Goal: Check status: Check status

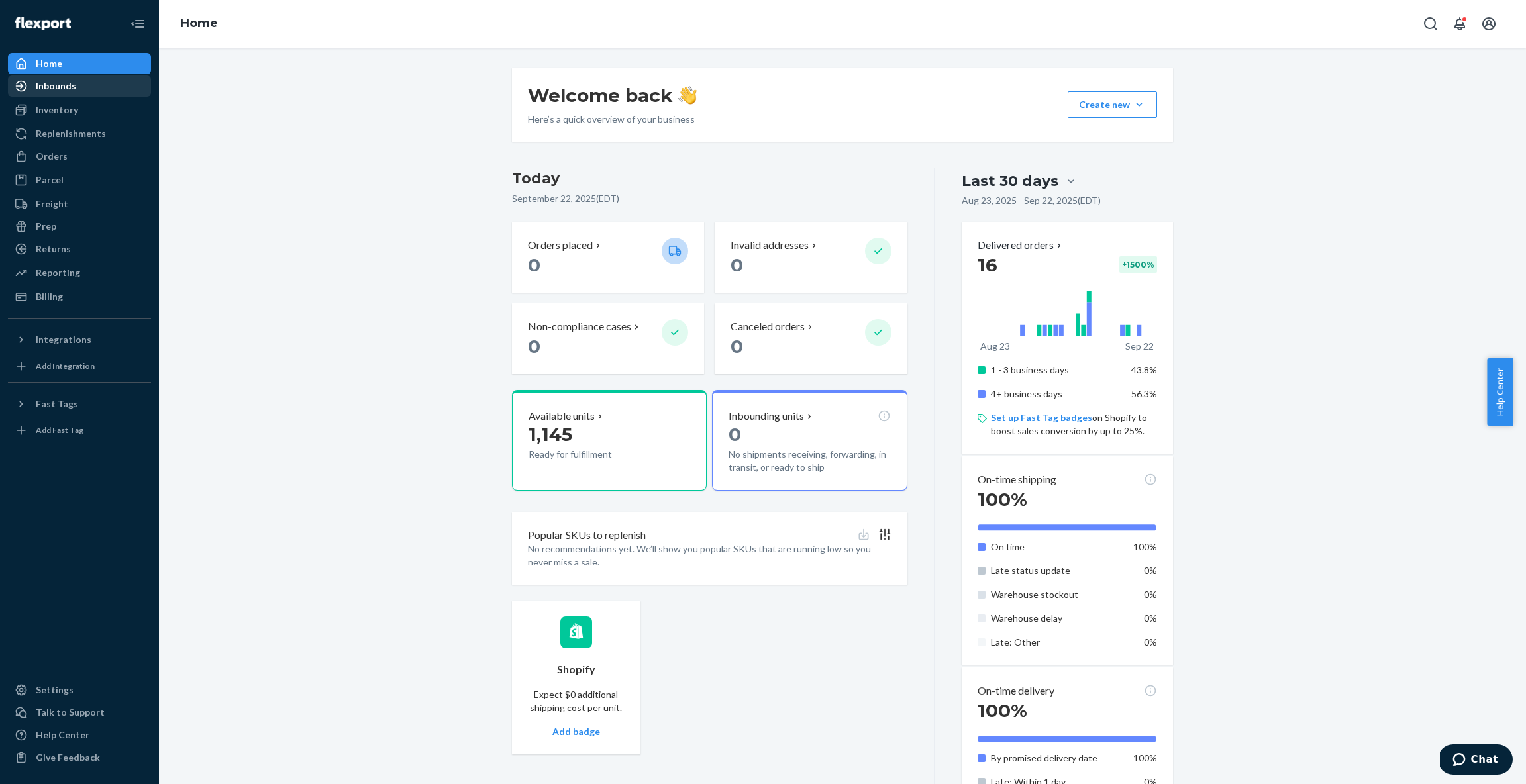
click at [67, 95] on link "Inbounds" at bounding box center [80, 86] width 143 height 21
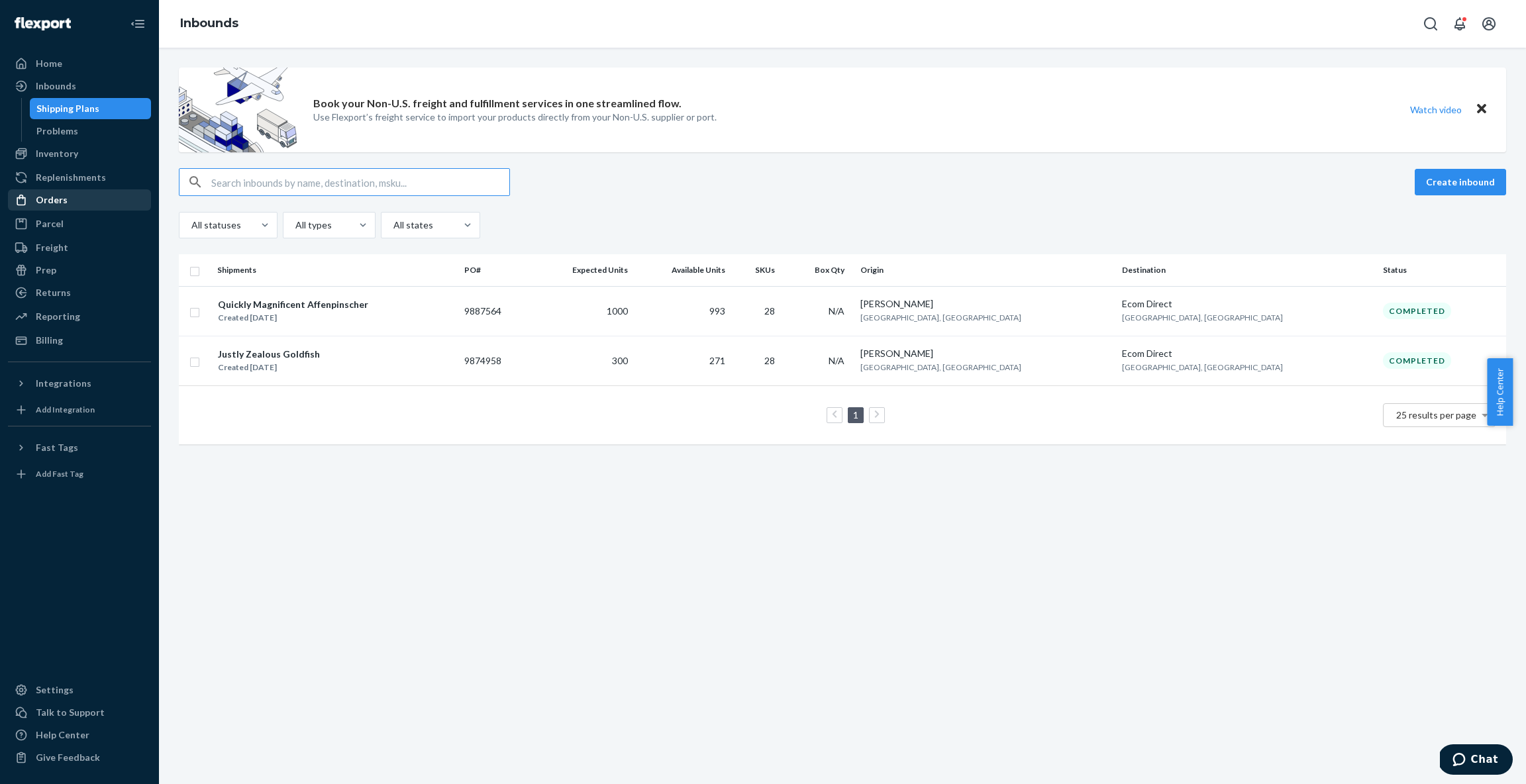
click at [59, 197] on div "Orders" at bounding box center [52, 200] width 32 height 14
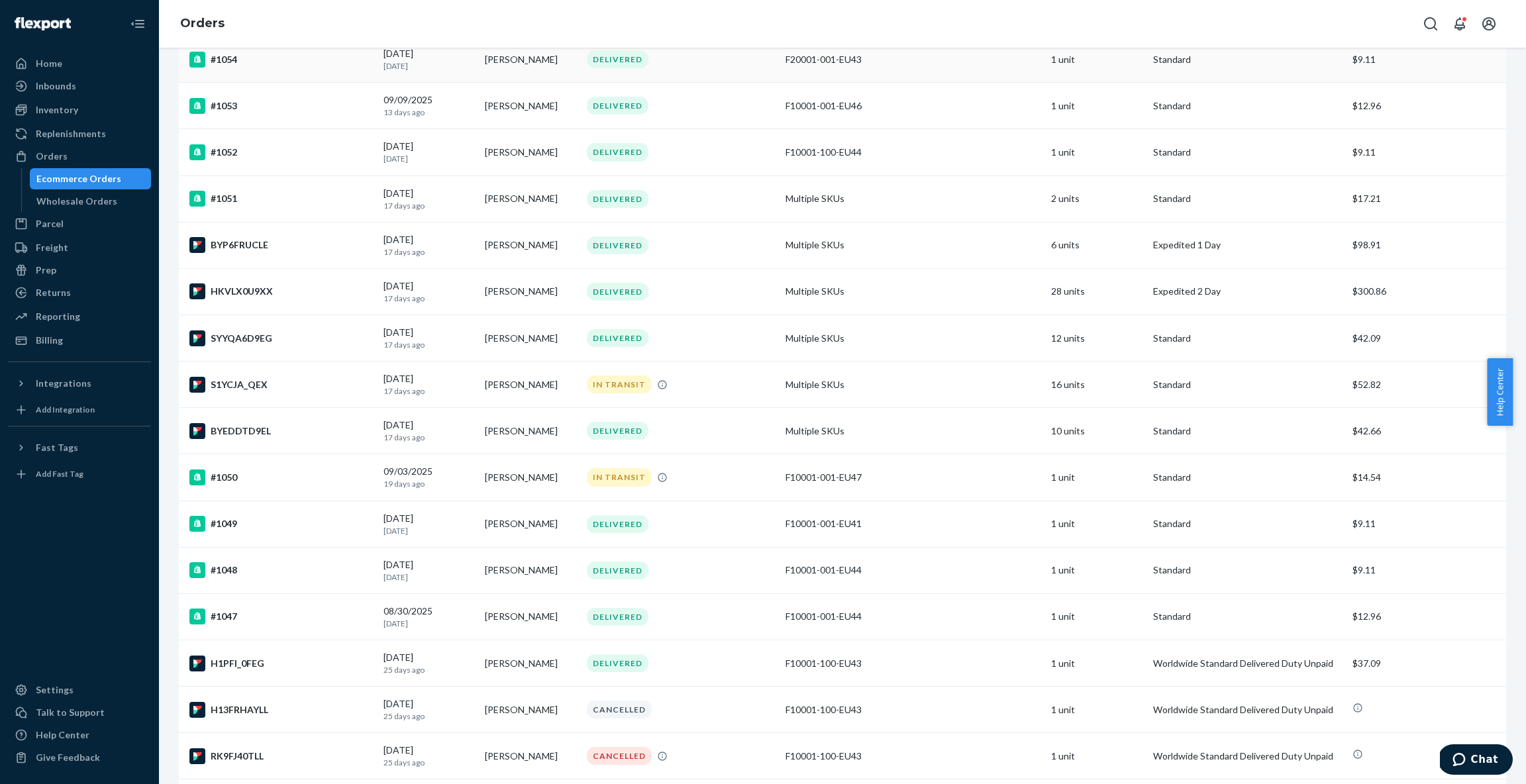
scroll to position [388, 0]
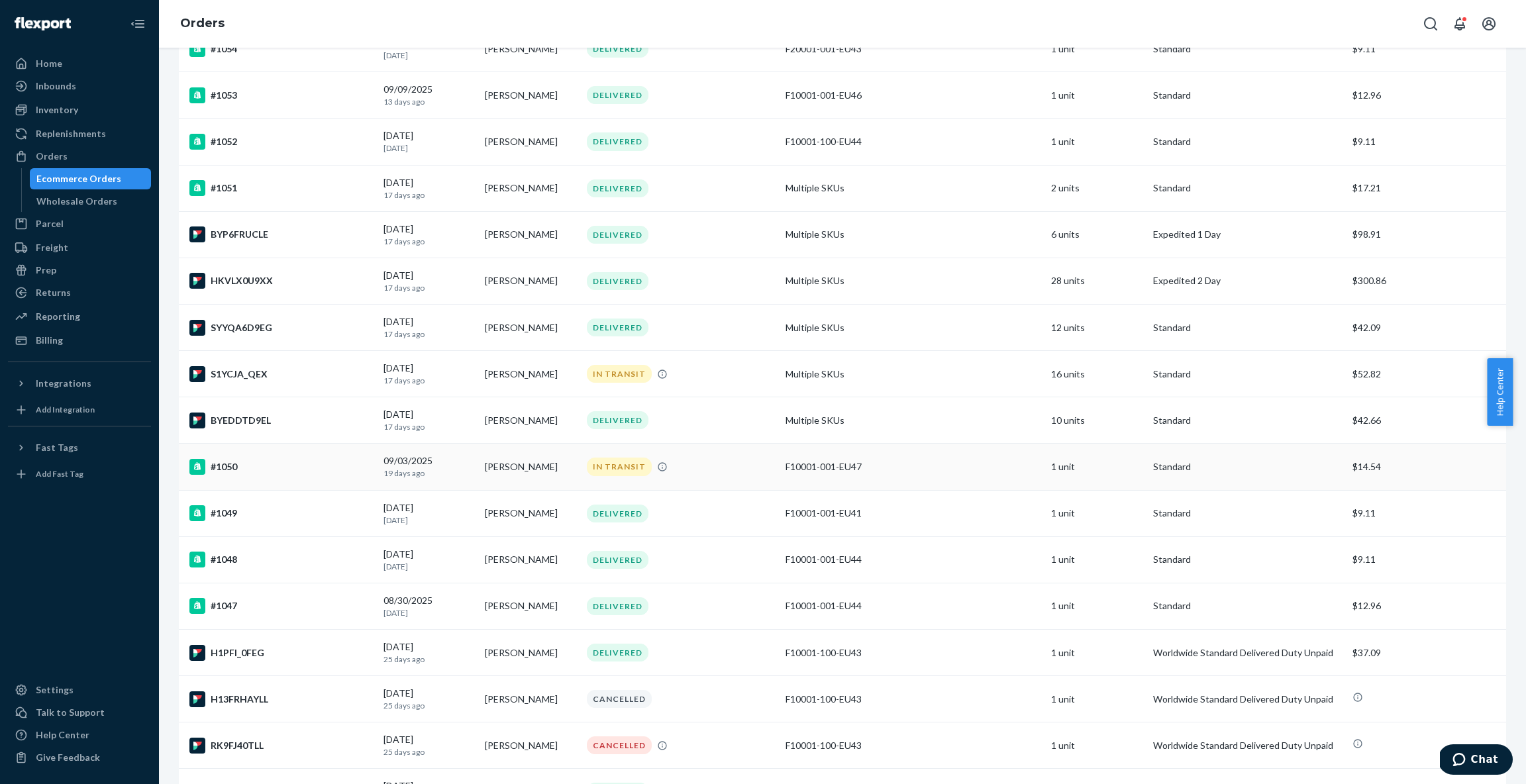
click at [330, 466] on div "#1050" at bounding box center [281, 467] width 183 height 16
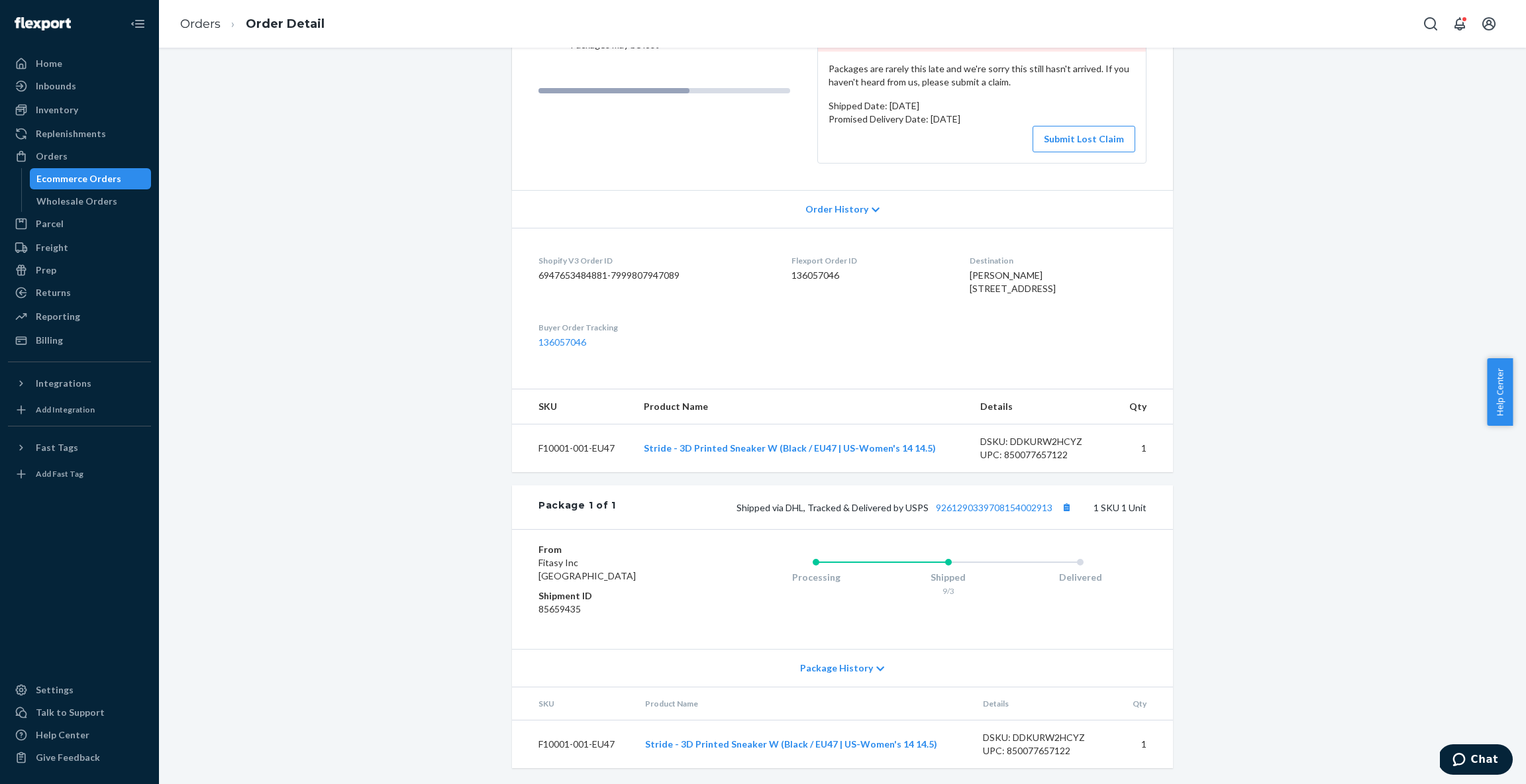
scroll to position [198, 0]
click at [845, 668] on span "Package History" at bounding box center [836, 668] width 73 height 14
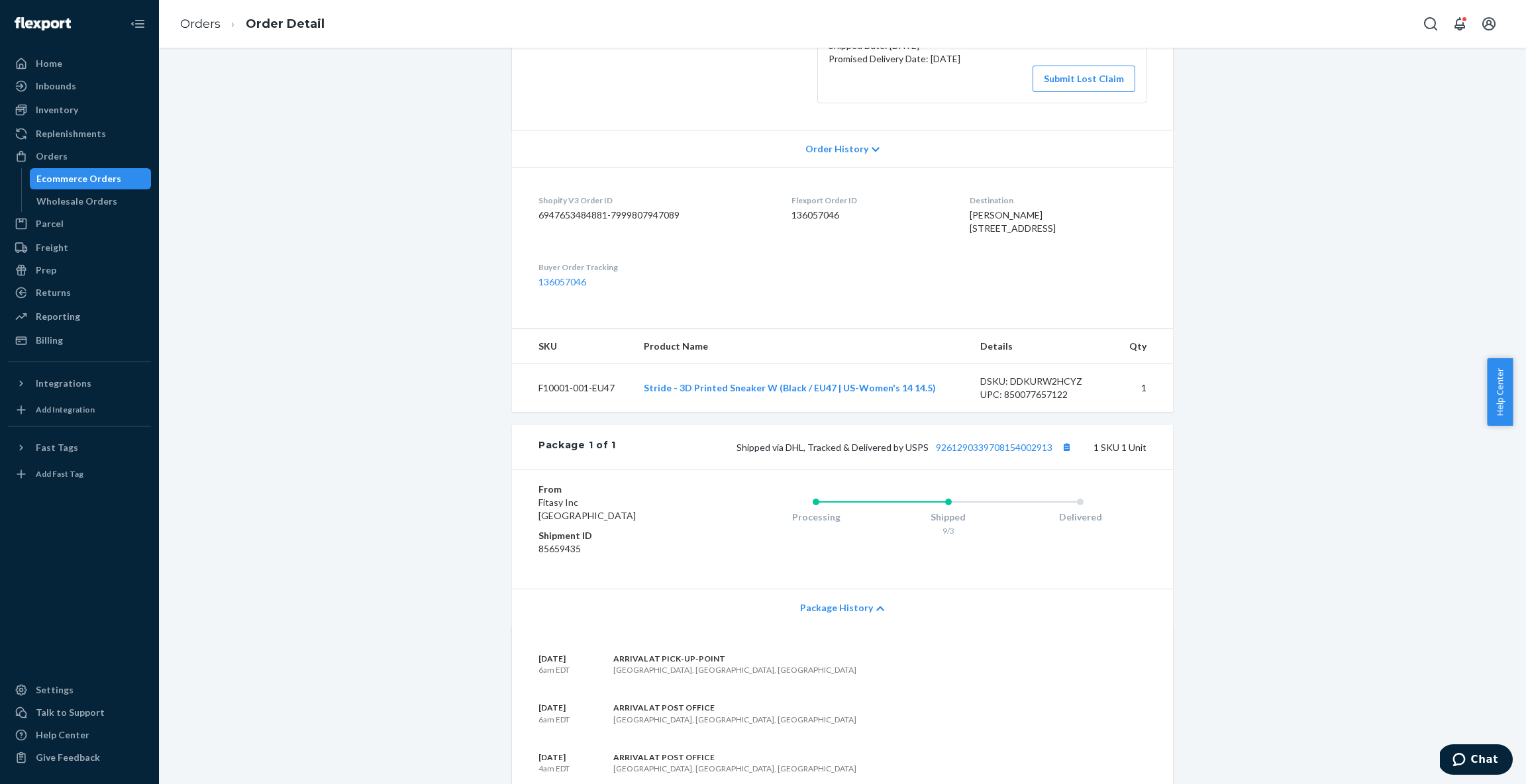
scroll to position [0, 0]
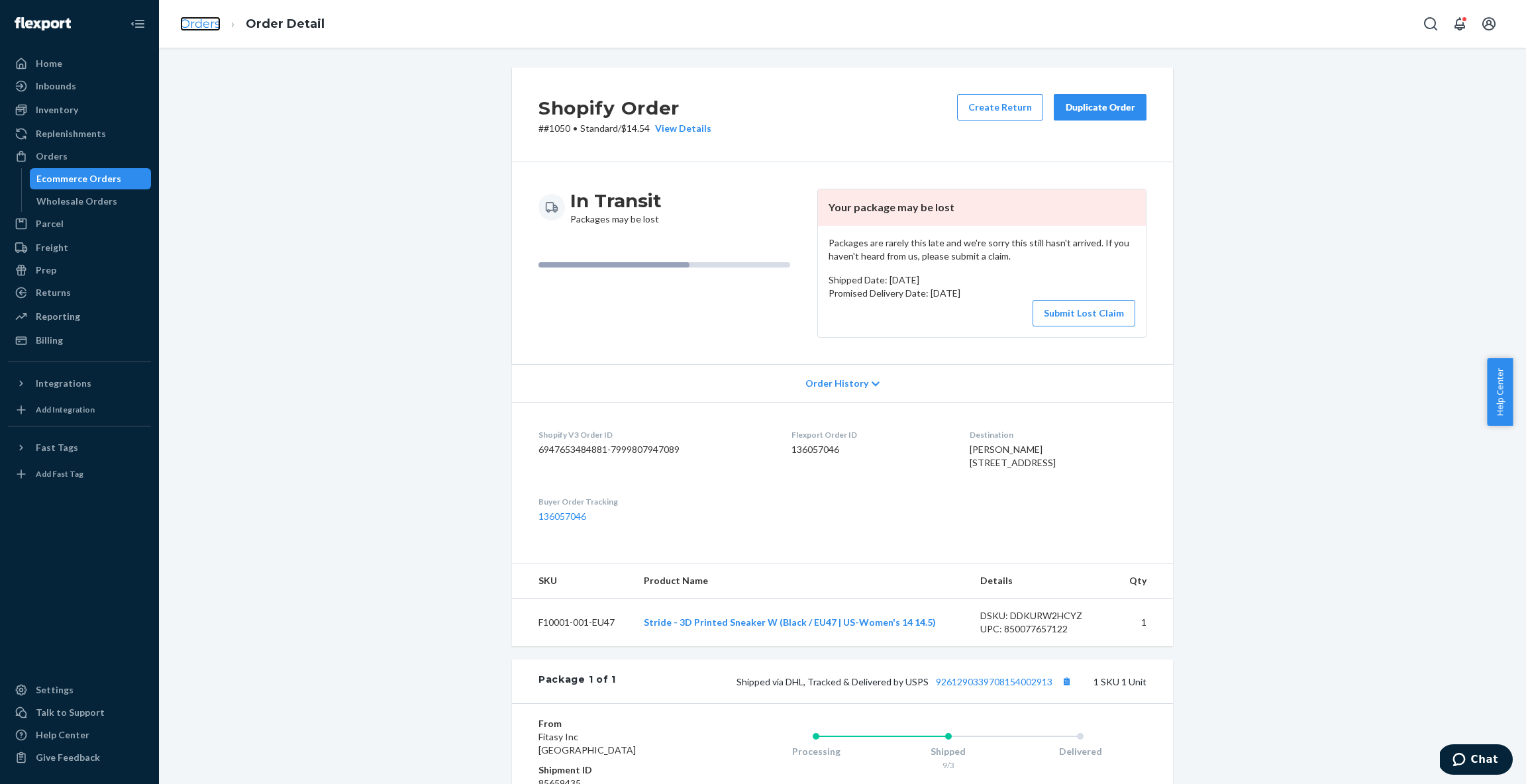
click at [195, 23] on link "Orders" at bounding box center [200, 23] width 41 height 14
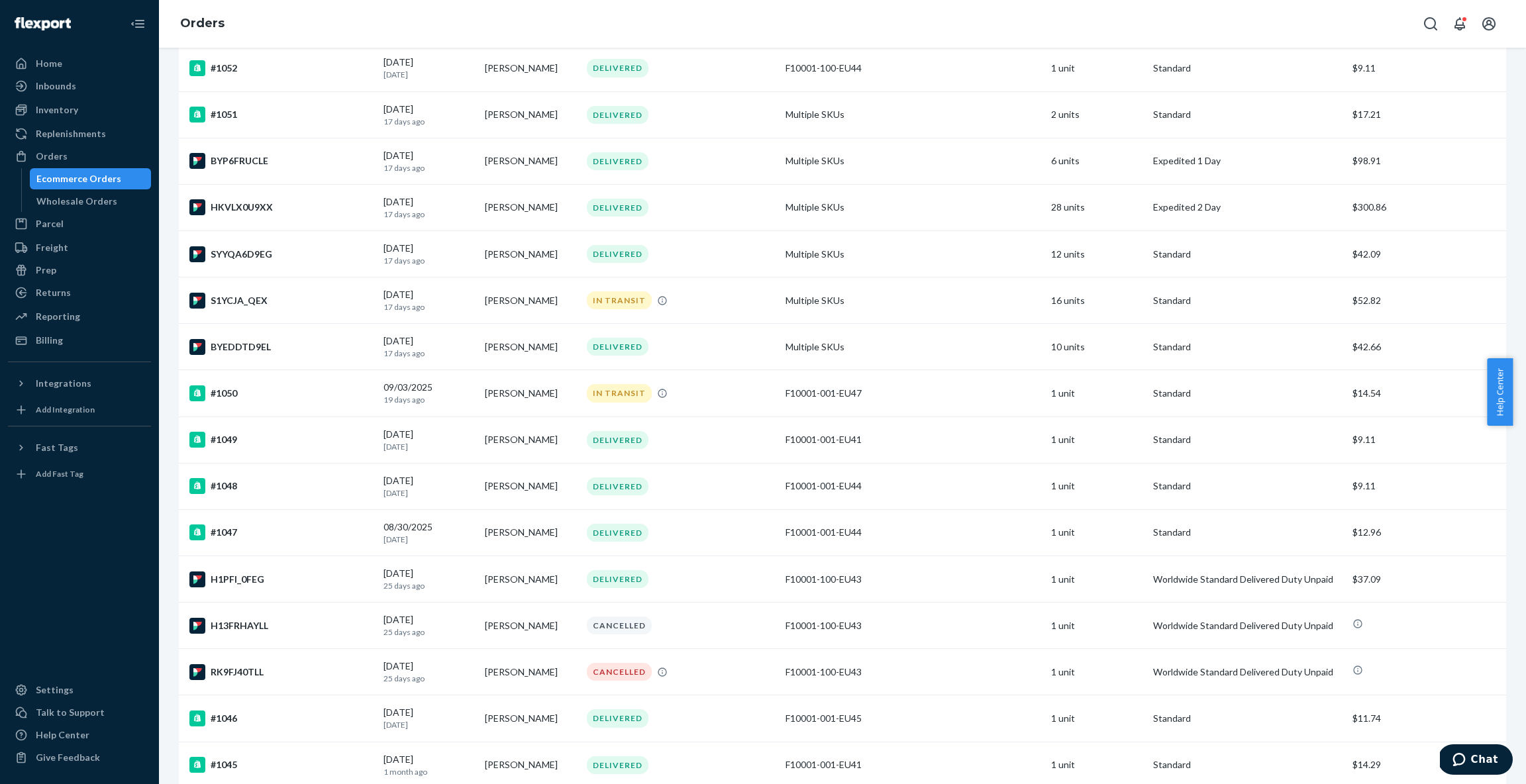
scroll to position [586, 0]
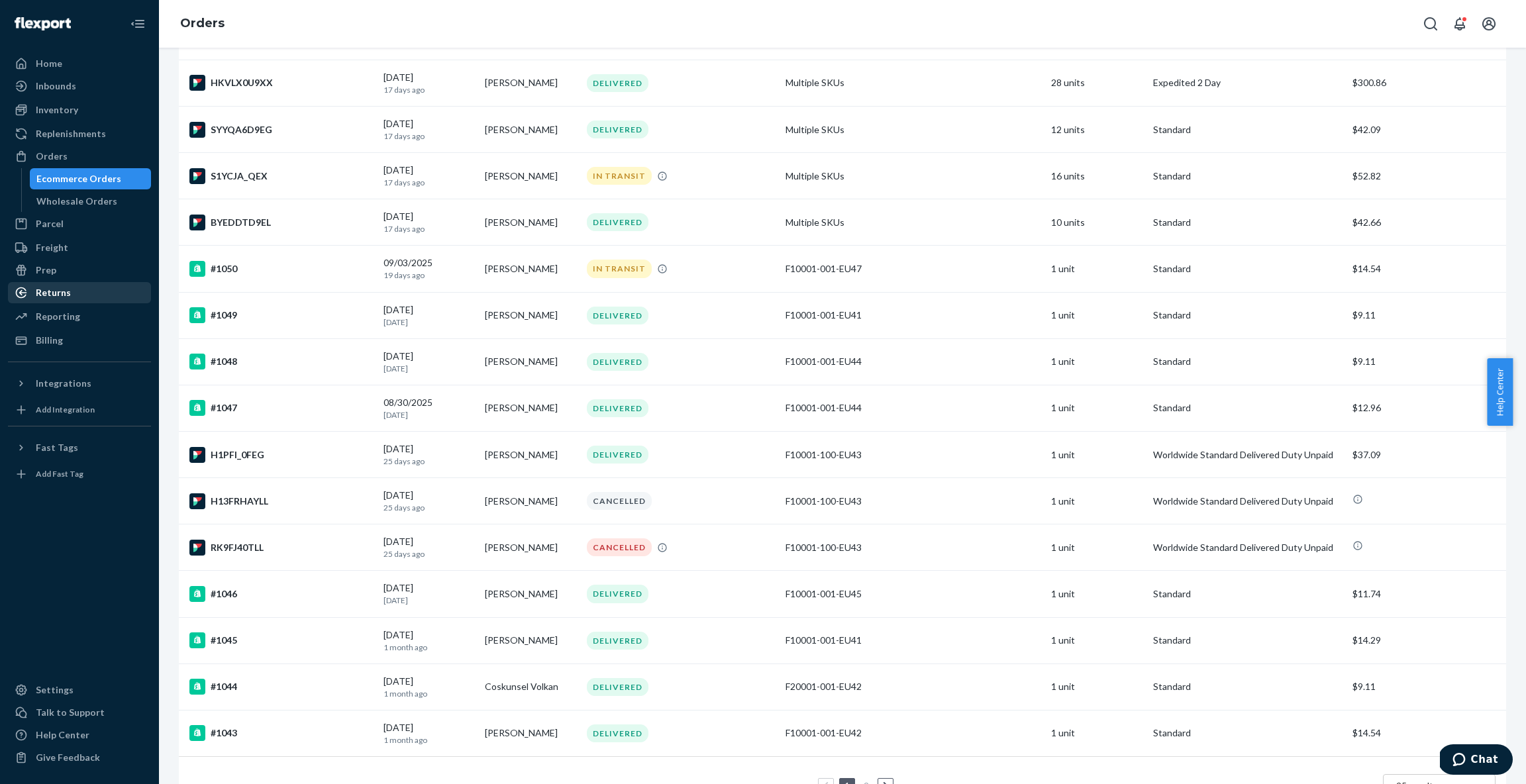
click at [57, 302] on div "Returns" at bounding box center [79, 293] width 140 height 19
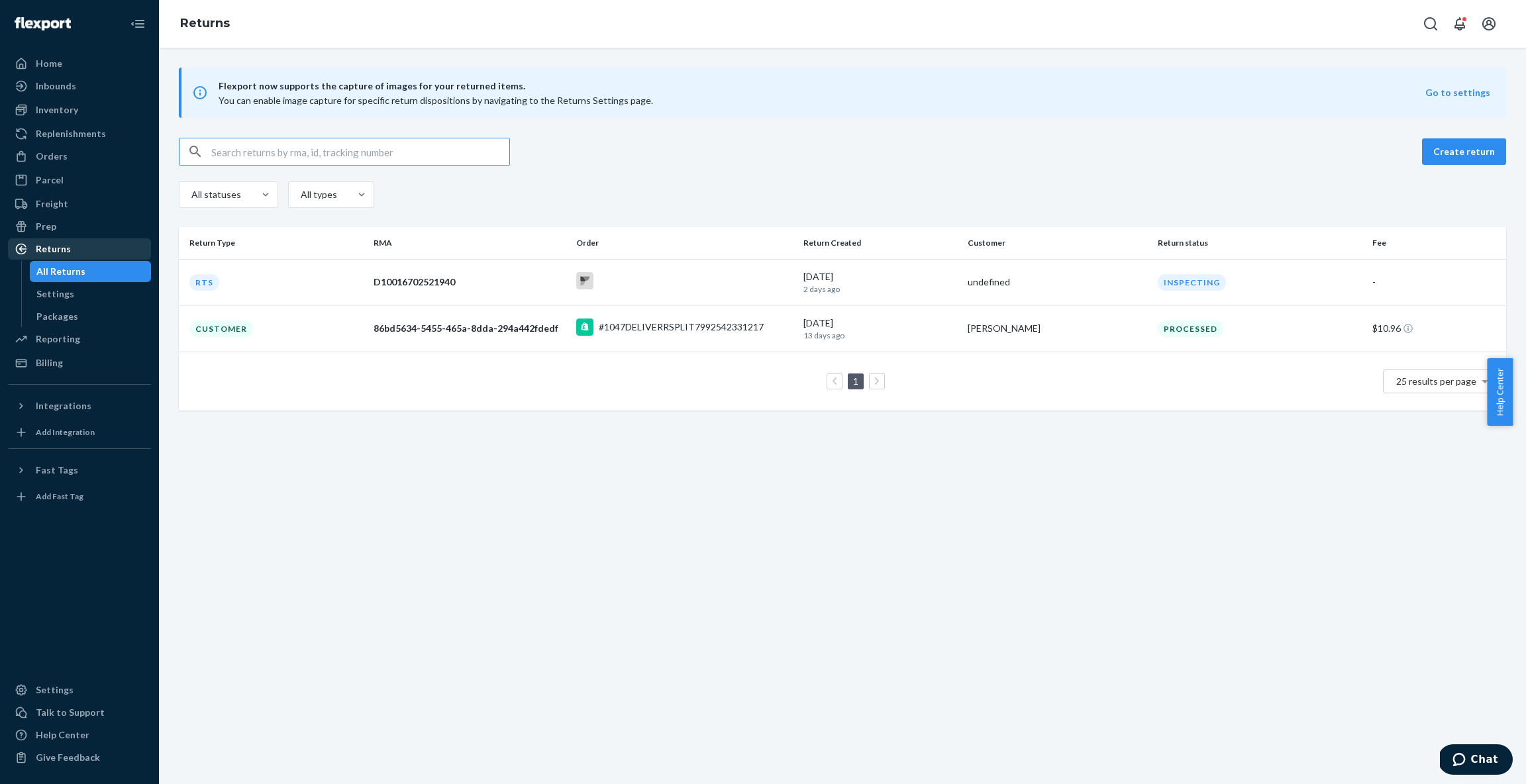
click at [59, 254] on div "Returns" at bounding box center [53, 249] width 35 height 14
click at [59, 250] on div "Returns" at bounding box center [53, 249] width 35 height 14
click at [59, 275] on div "All Returns" at bounding box center [61, 272] width 49 height 14
click at [65, 156] on div "Orders" at bounding box center [79, 156] width 140 height 19
